Goal: Information Seeking & Learning: Learn about a topic

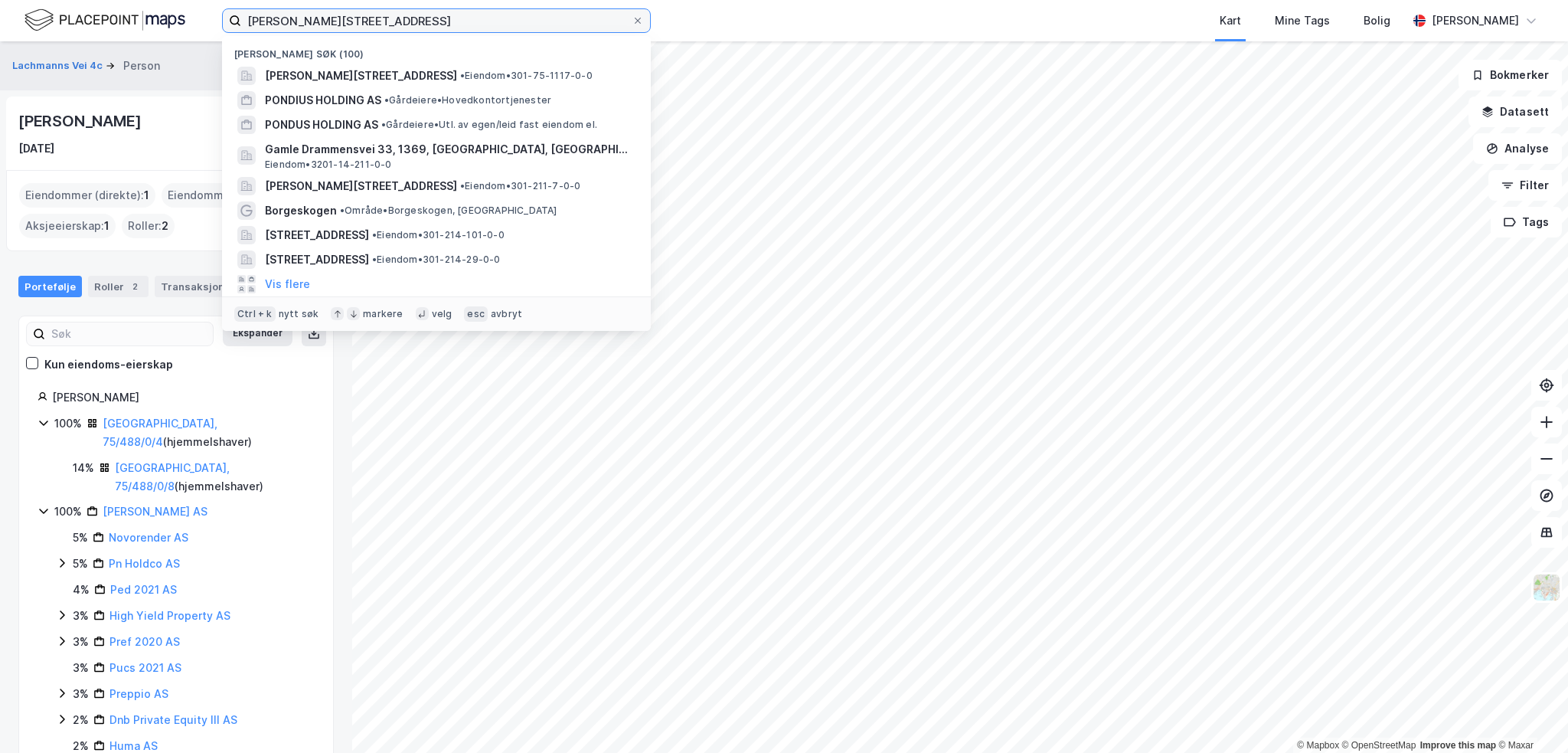
drag, startPoint x: 454, startPoint y: 17, endPoint x: 66, endPoint y: 6, distance: 388.2
click at [66, 6] on div "[PERSON_NAME][STREET_ADDRESS] Nylige søk (100) [STREET_ADDRESS] • Eiendom • 301…" at bounding box center [784, 20] width 1568 height 41
paste input "Bjøbo AS"
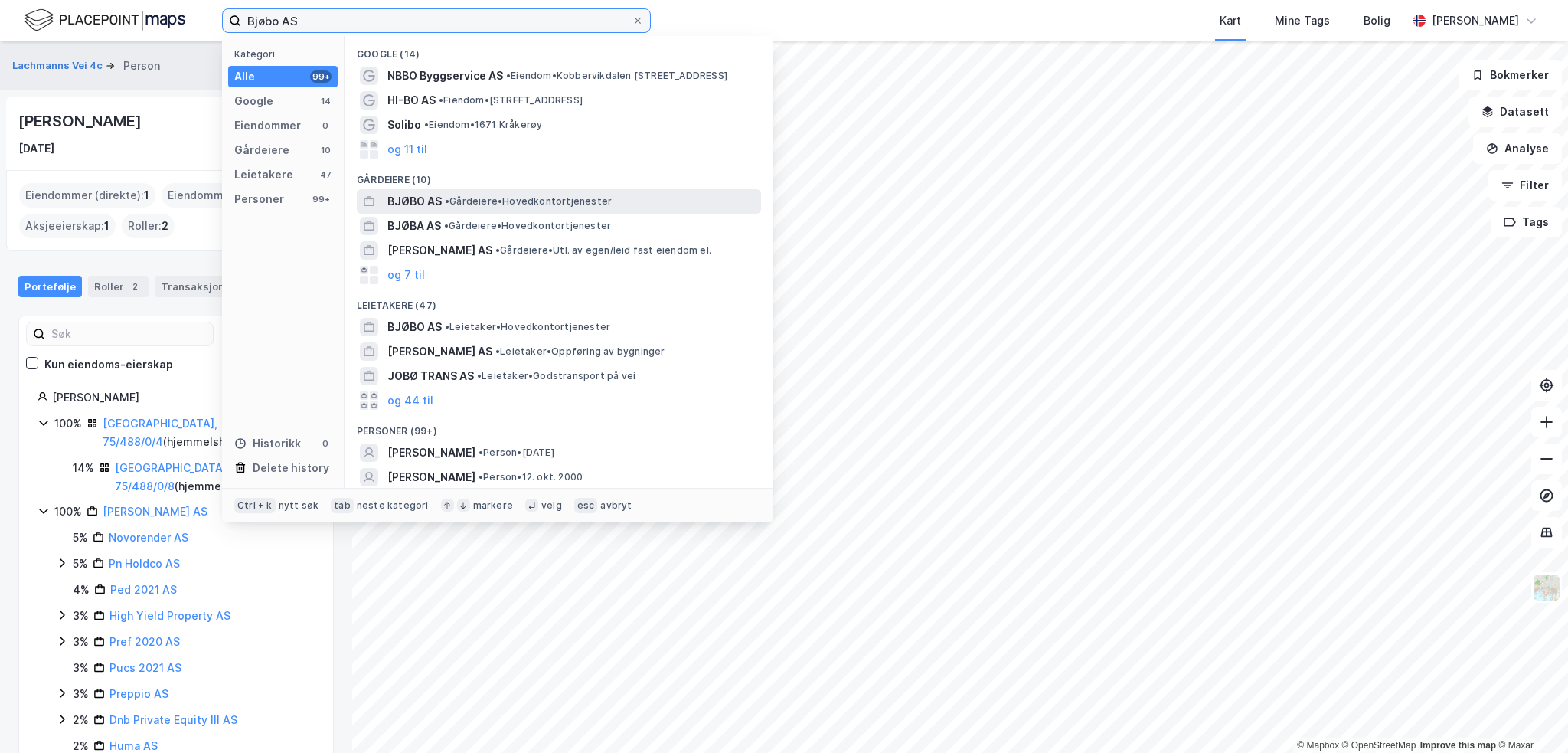
type input "Bjøbo AS"
click at [511, 200] on span "• Gårdeiere • Hovedkontortjenester" at bounding box center [528, 201] width 167 height 12
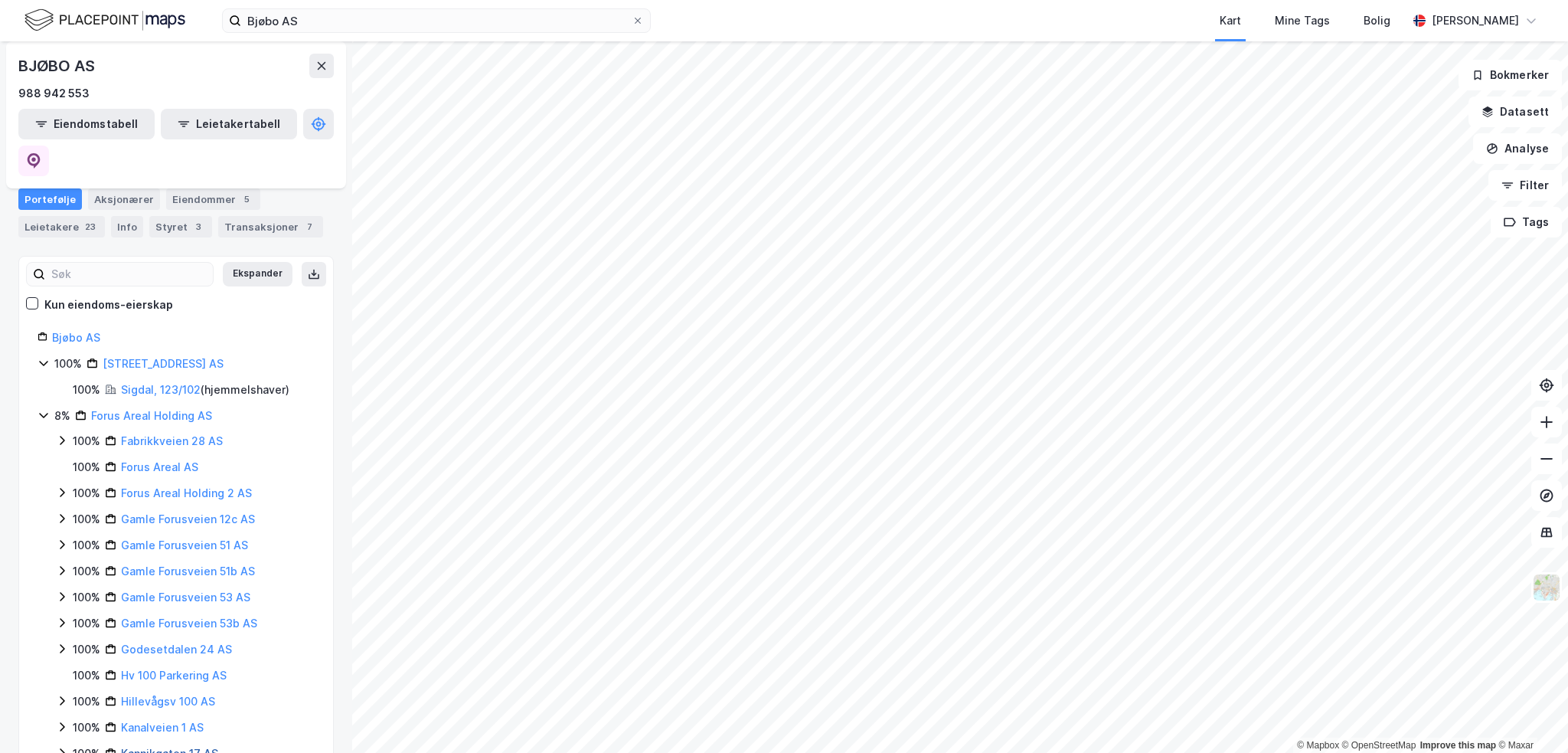
scroll to position [51, 0]
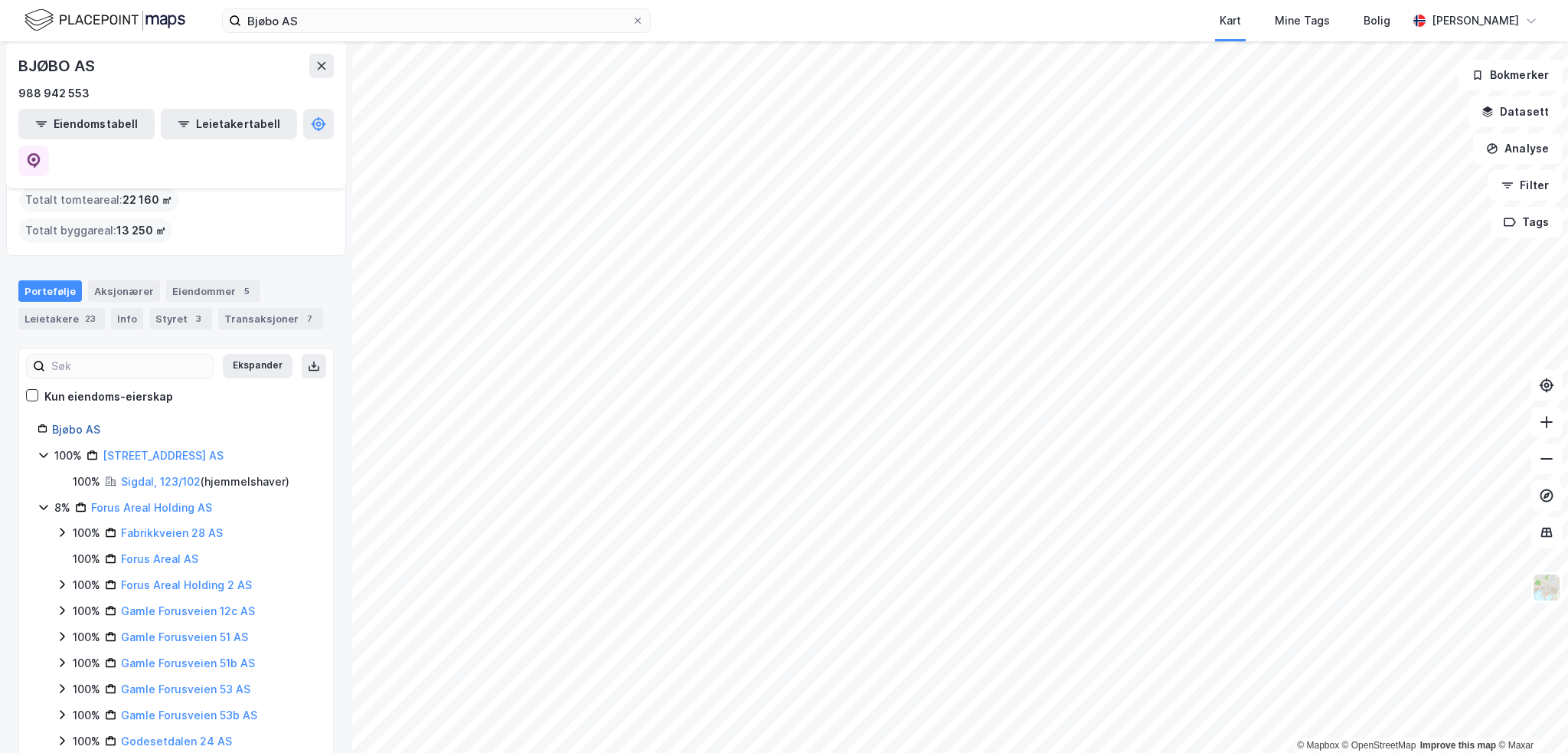
click at [67, 423] on link "Bjøbo AS" at bounding box center [76, 430] width 48 height 13
click at [134, 449] on link "[STREET_ADDRESS] AS" at bounding box center [163, 456] width 121 height 13
